Goal: Find specific page/section: Find specific page/section

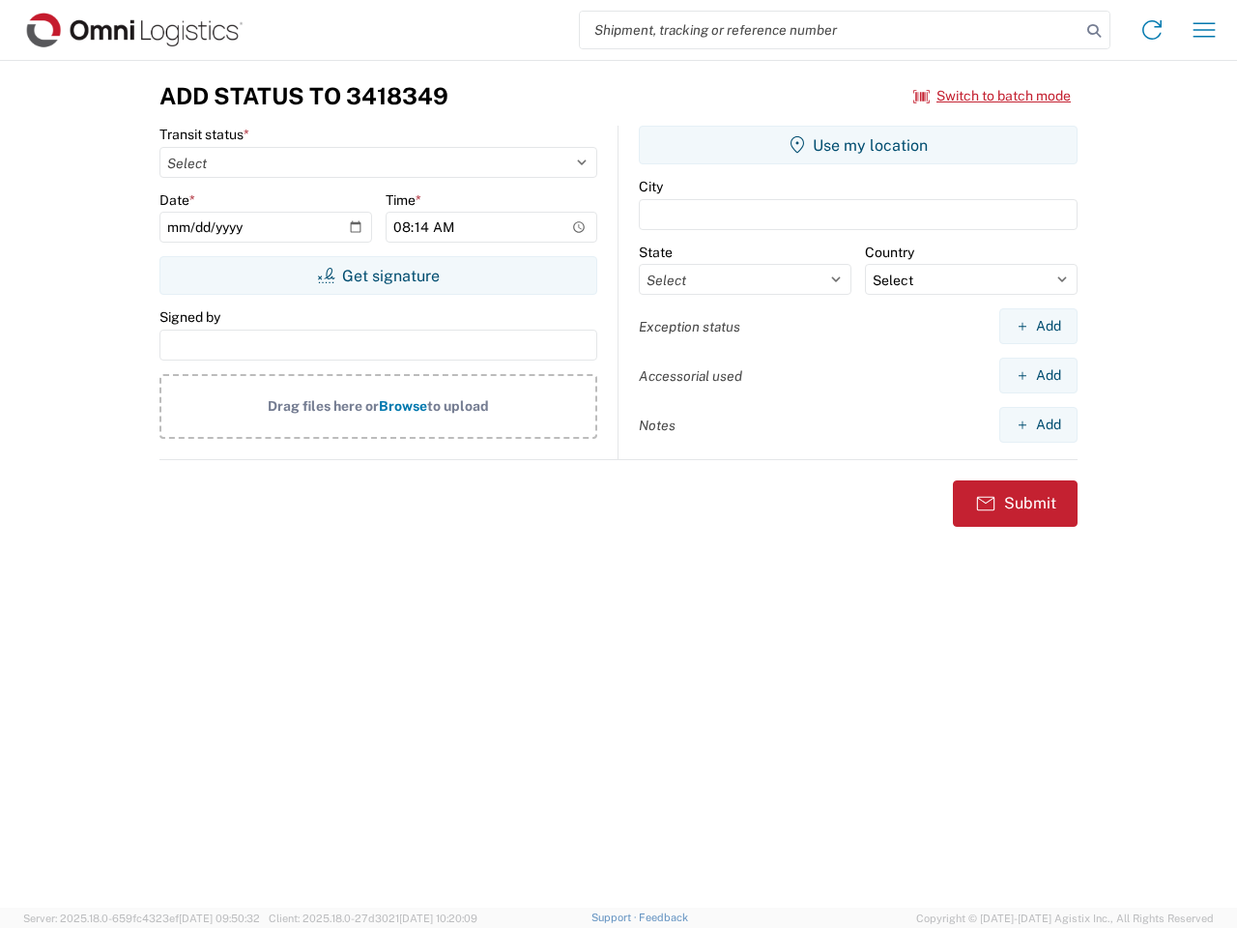
click at [830, 30] on input "search" at bounding box center [830, 30] width 501 height 37
click at [1094, 31] on icon at bounding box center [1093, 30] width 27 height 27
click at [1152, 30] on icon at bounding box center [1152, 29] width 31 height 31
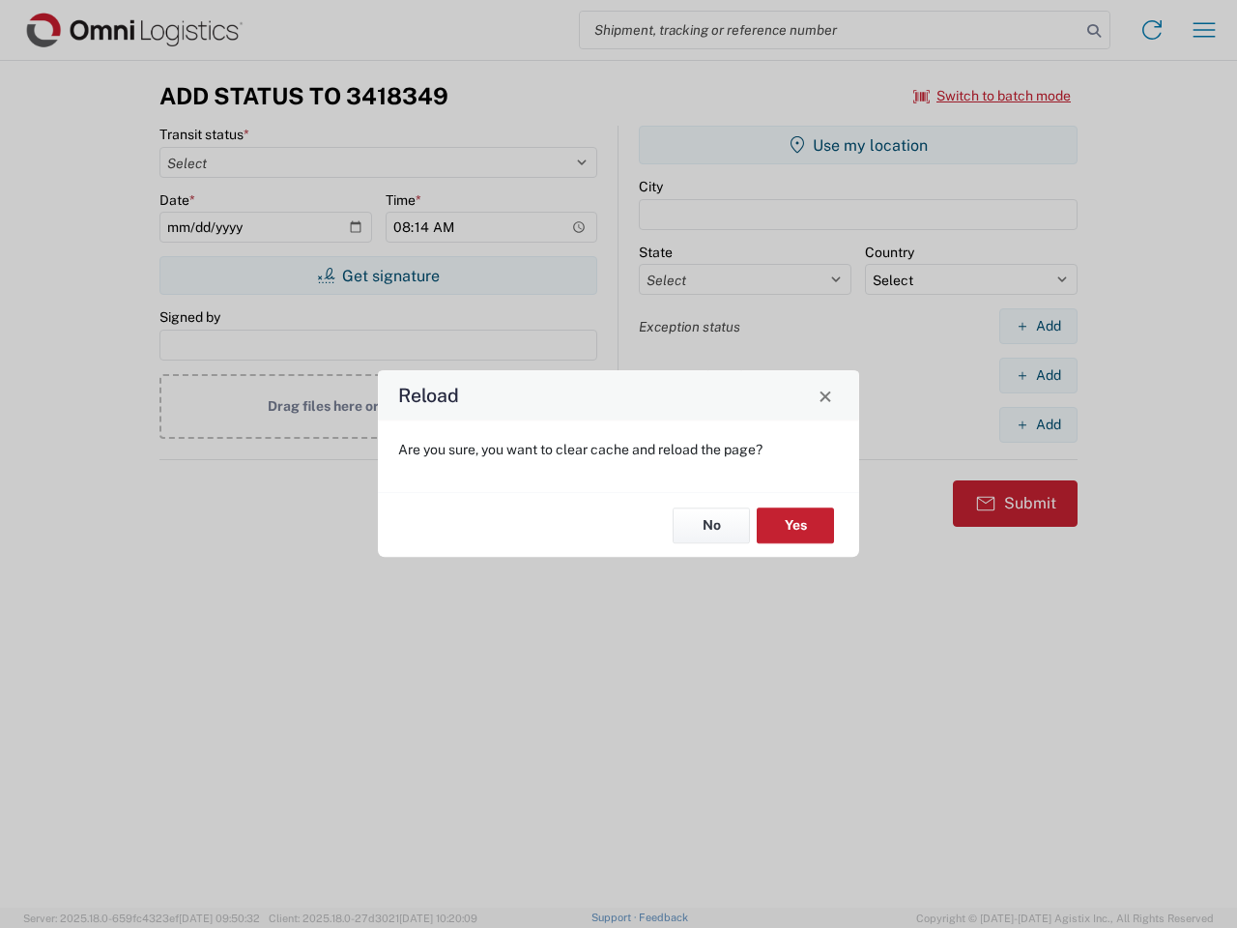
click at [1204, 30] on div "Reload Are you sure, you want to clear cache and reload the page? No Yes" at bounding box center [618, 464] width 1237 height 928
click at [993, 96] on div "Reload Are you sure, you want to clear cache and reload the page? No Yes" at bounding box center [618, 464] width 1237 height 928
click at [378, 275] on div "Reload Are you sure, you want to clear cache and reload the page? No Yes" at bounding box center [618, 464] width 1237 height 928
click at [858, 145] on div "Reload Are you sure, you want to clear cache and reload the page? No Yes" at bounding box center [618, 464] width 1237 height 928
click at [1038, 326] on div "Reload Are you sure, you want to clear cache and reload the page? No Yes" at bounding box center [618, 464] width 1237 height 928
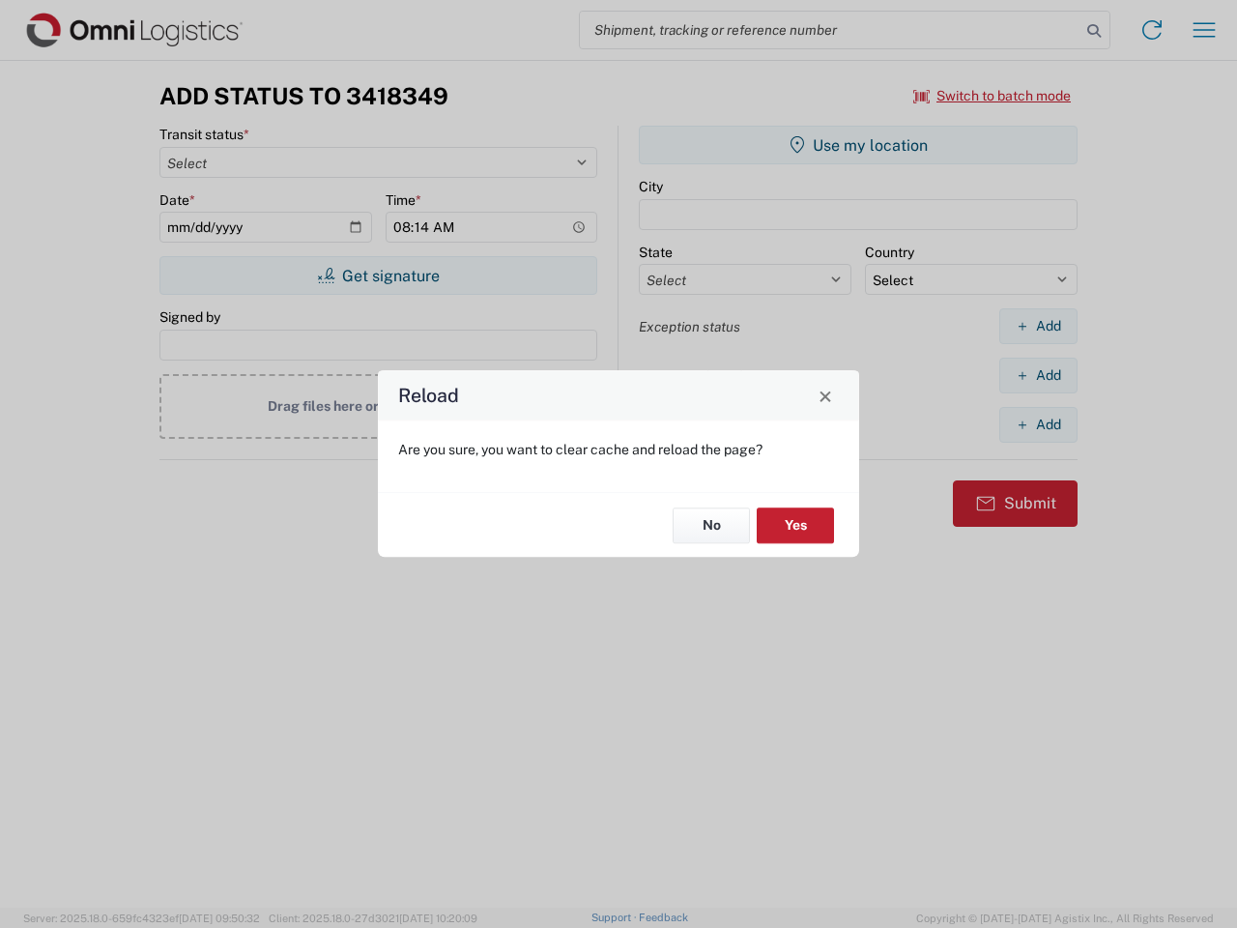
click at [1038, 375] on div "Reload Are you sure, you want to clear cache and reload the page? No Yes" at bounding box center [618, 464] width 1237 height 928
click at [1038, 424] on div "Reload Are you sure, you want to clear cache and reload the page? No Yes" at bounding box center [618, 464] width 1237 height 928
